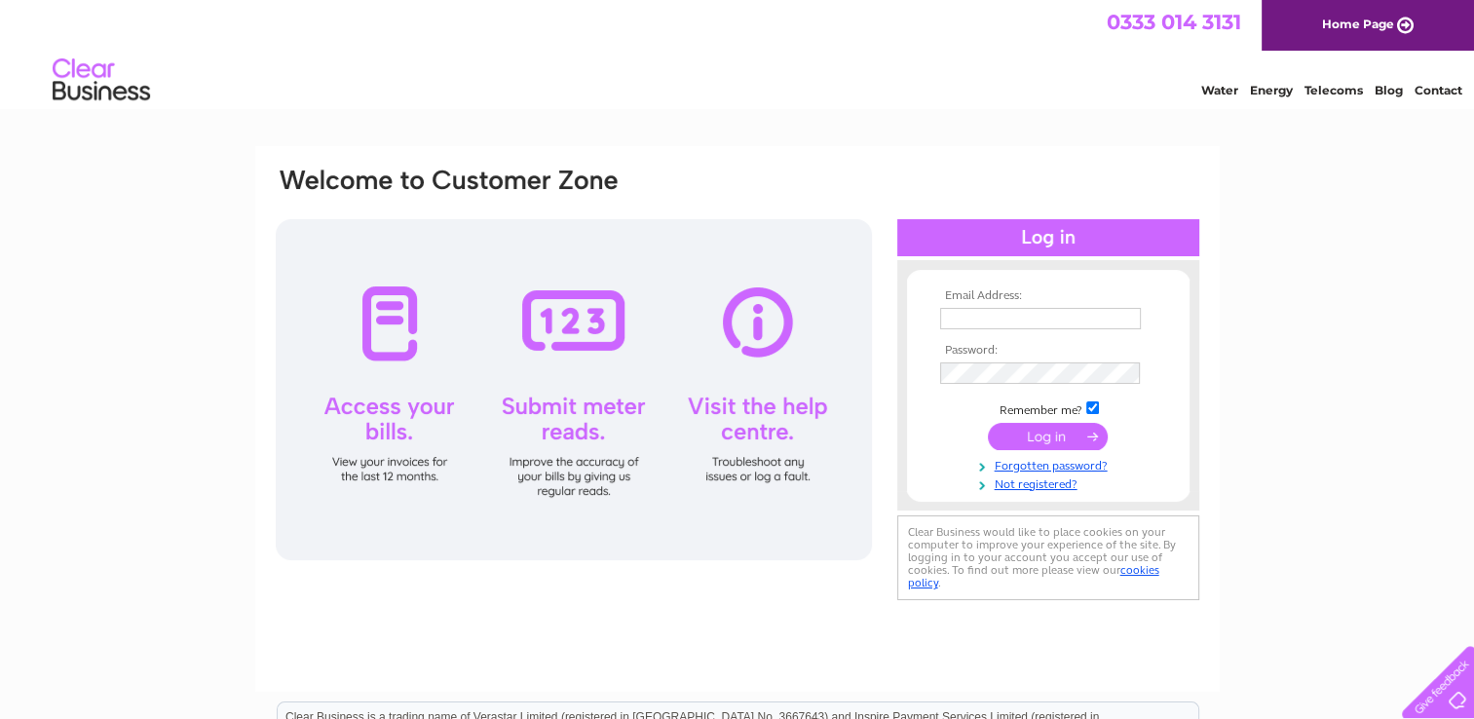
type input "cwtght@aol.com"
click at [1051, 431] on input "submit" at bounding box center [1048, 436] width 120 height 27
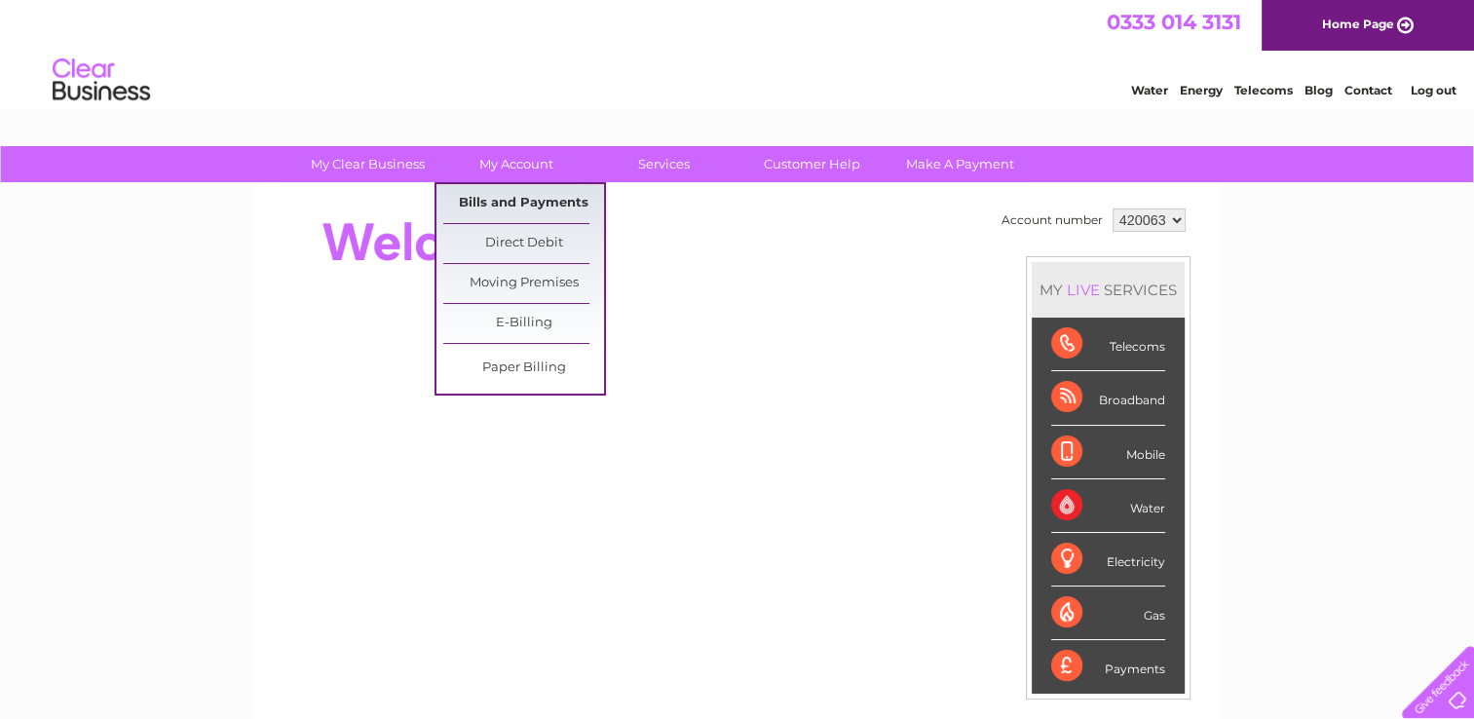
click at [510, 193] on link "Bills and Payments" at bounding box center [523, 203] width 161 height 39
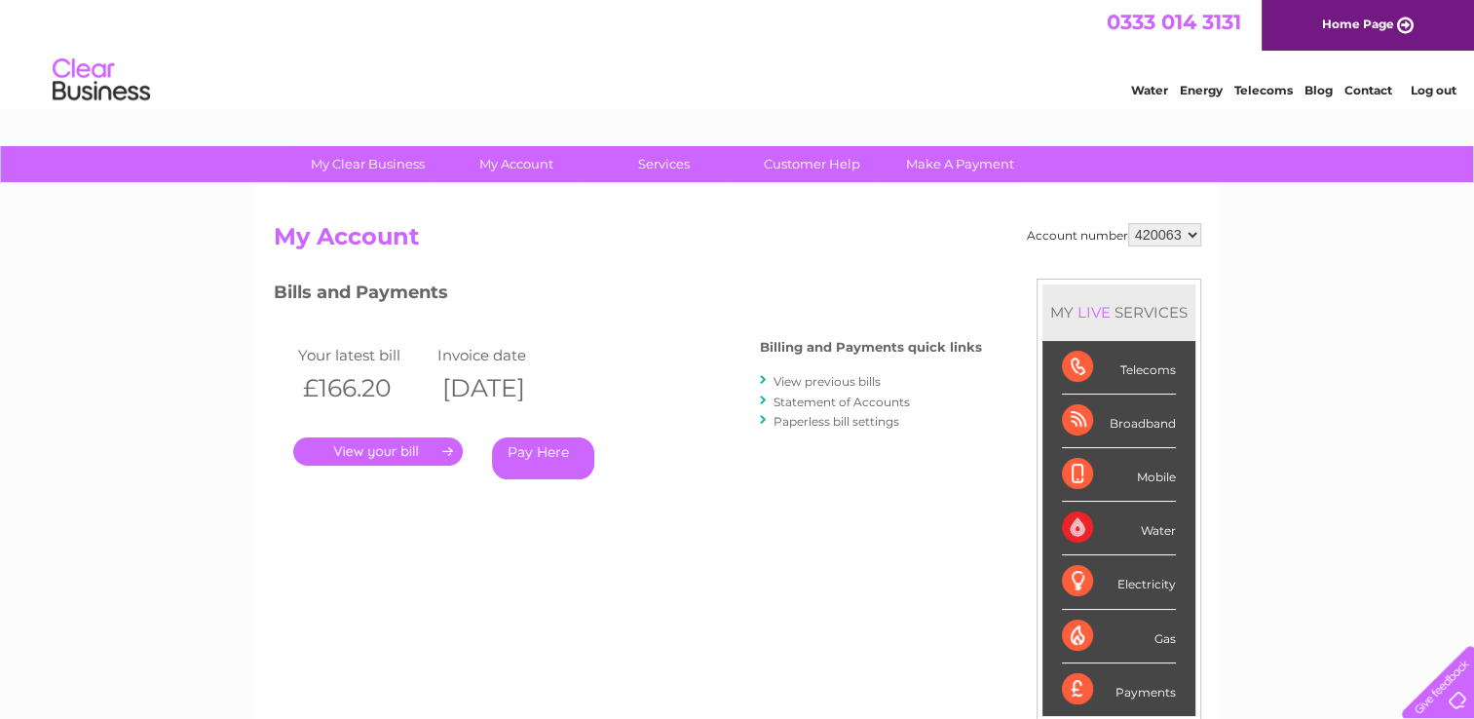
click at [836, 381] on link "View previous bills" at bounding box center [826, 381] width 107 height 15
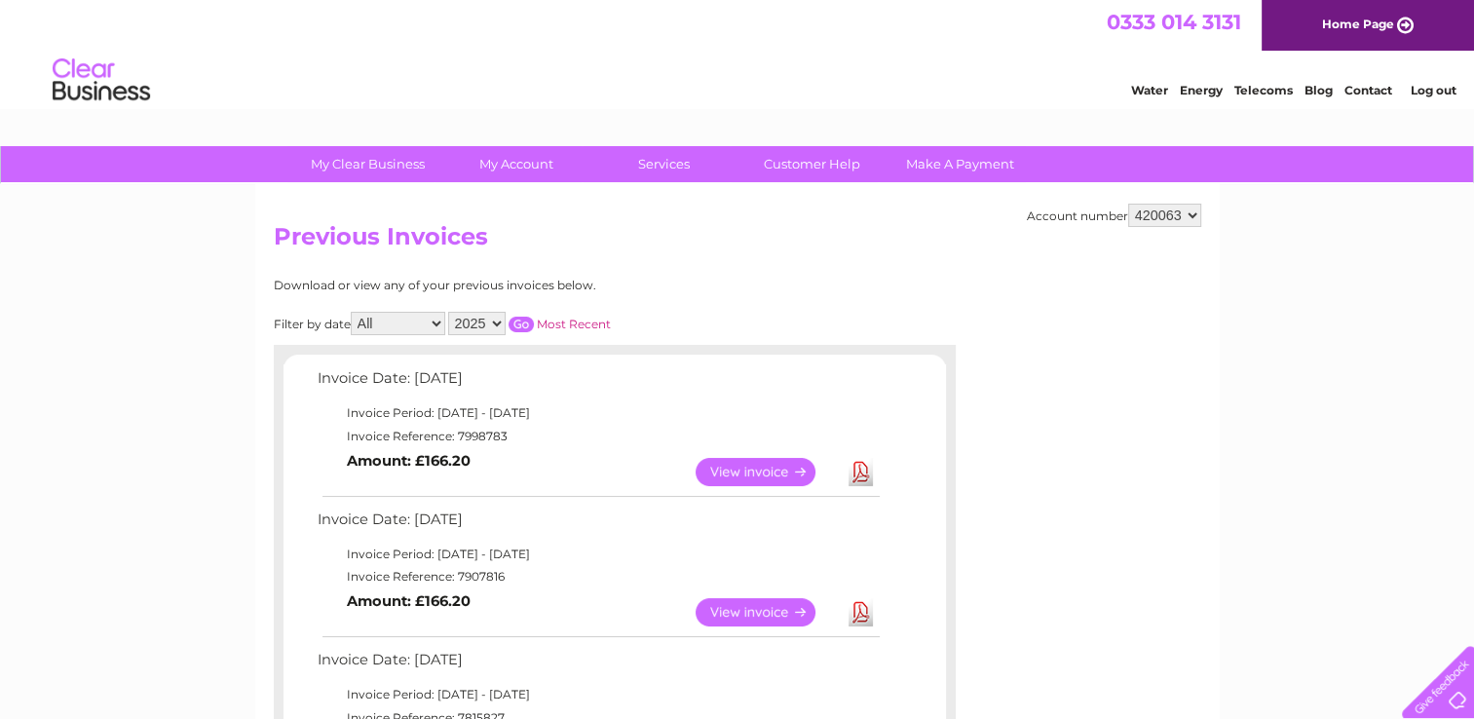
click at [861, 610] on link "Download" at bounding box center [860, 612] width 24 height 28
click at [861, 464] on link "Download" at bounding box center [860, 472] width 24 height 28
